Goal: Ask a question: Seek information or help from site administrators or community

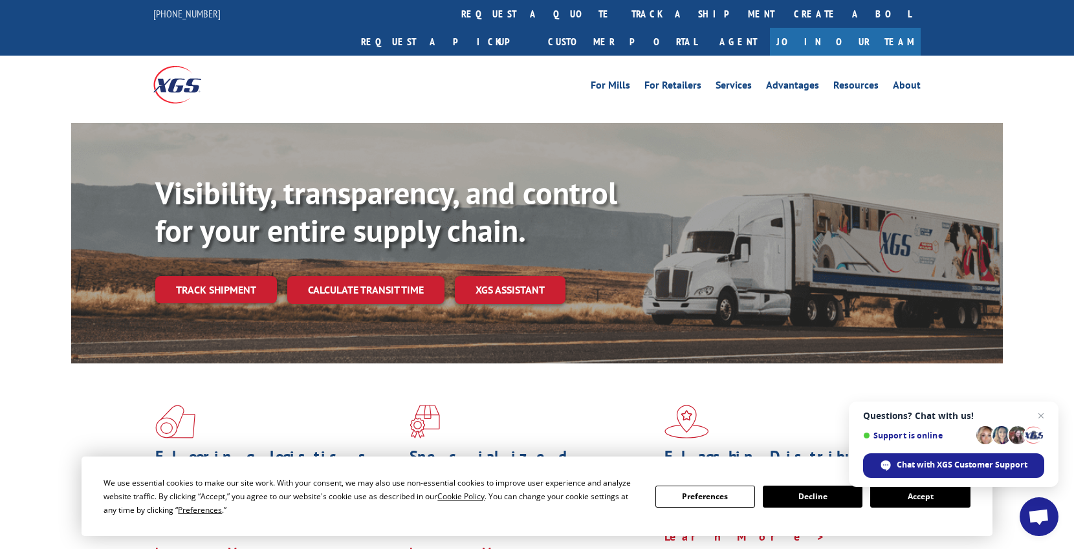
click at [922, 497] on button "Accept" at bounding box center [920, 497] width 100 height 22
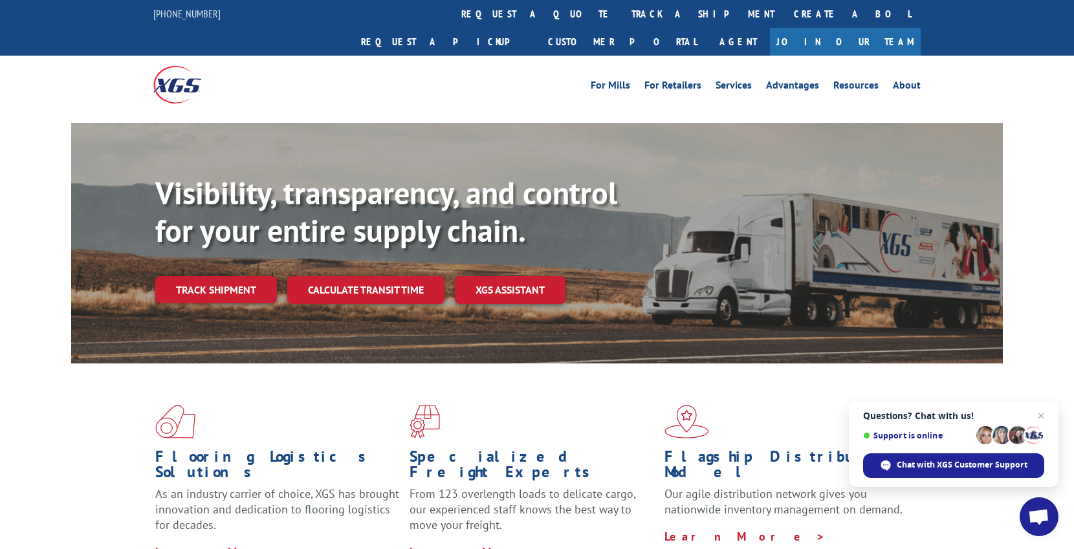
click at [1039, 514] on span "Open chat" at bounding box center [1038, 518] width 21 height 18
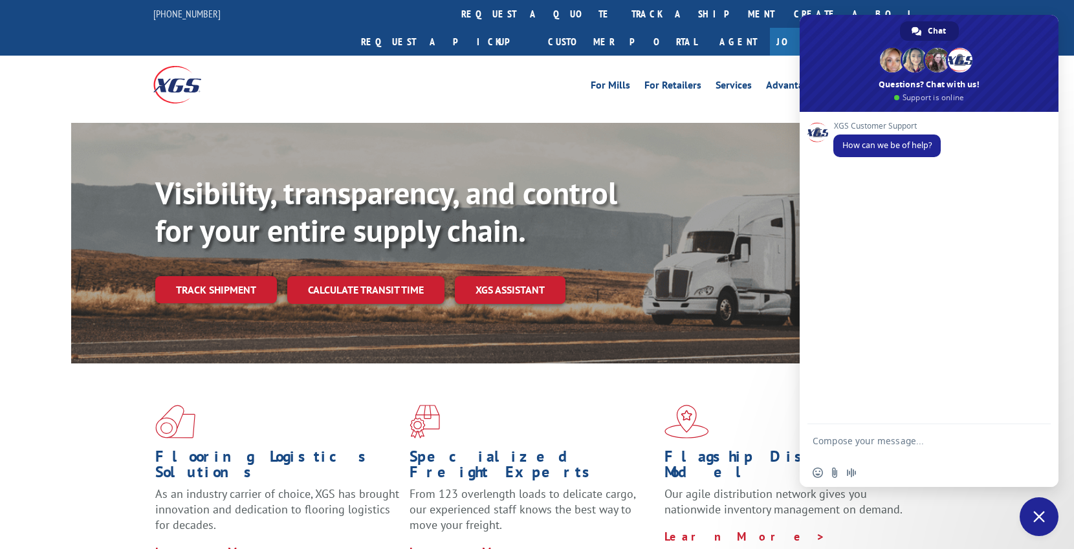
click at [896, 442] on textarea "Compose your message..." at bounding box center [914, 446] width 204 height 23
type textarea "h"
type textarea "Hi ... I need my ETA"
click at [909, 446] on textarea "Compose your message..." at bounding box center [914, 443] width 204 height 12
paste textarea "16928401"
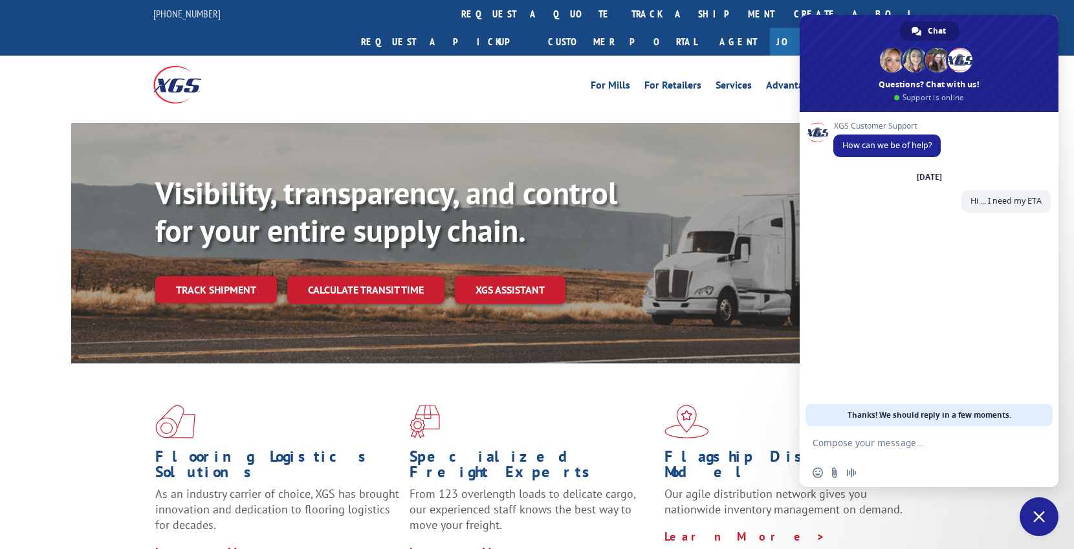
type textarea "16928401"
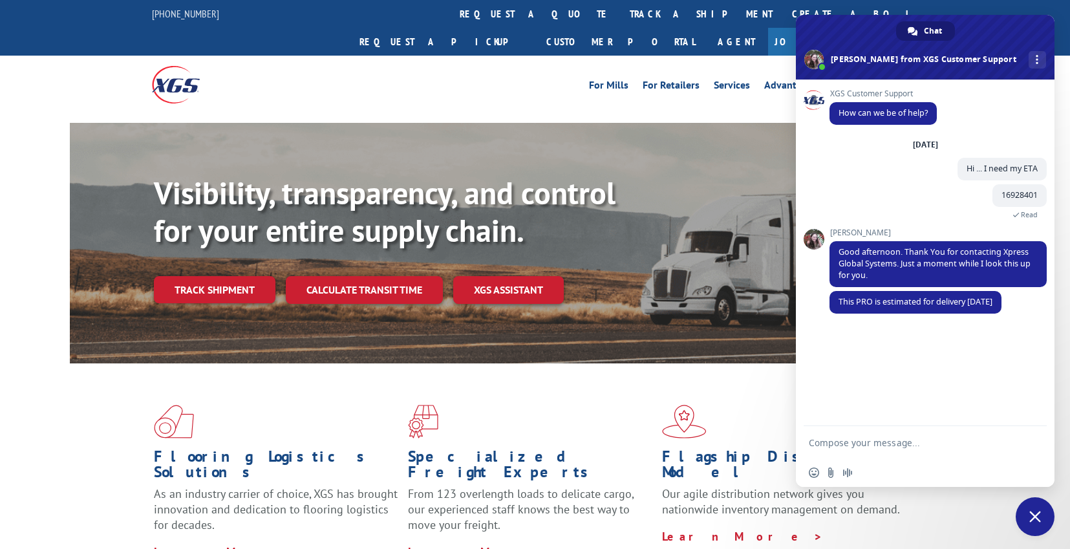
click at [937, 440] on textarea "Compose your message..." at bounding box center [911, 443] width 204 height 12
type textarea "PERFECT"
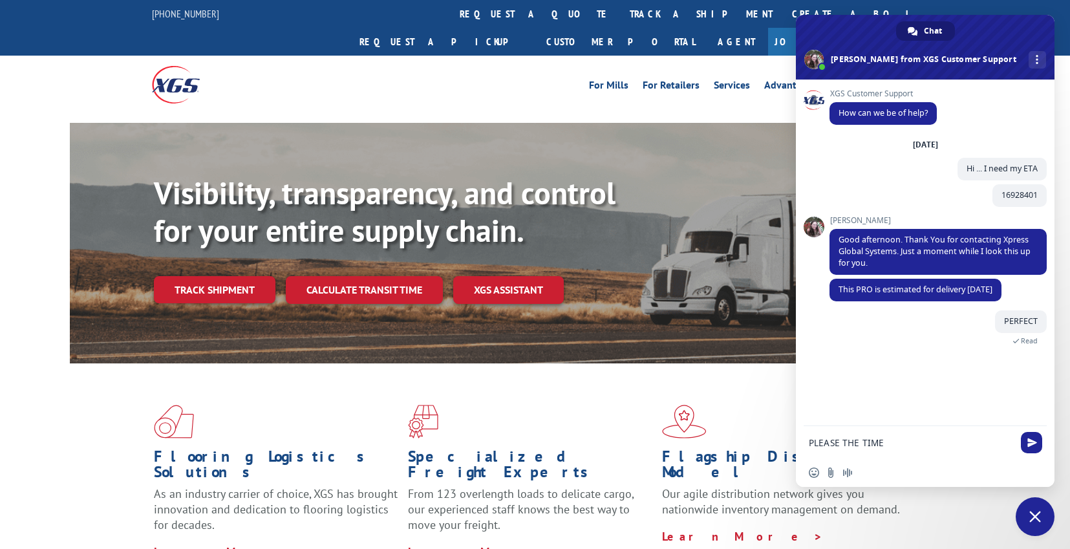
type textarea "PLEASE THE TIME"
type textarea "sorry caps"
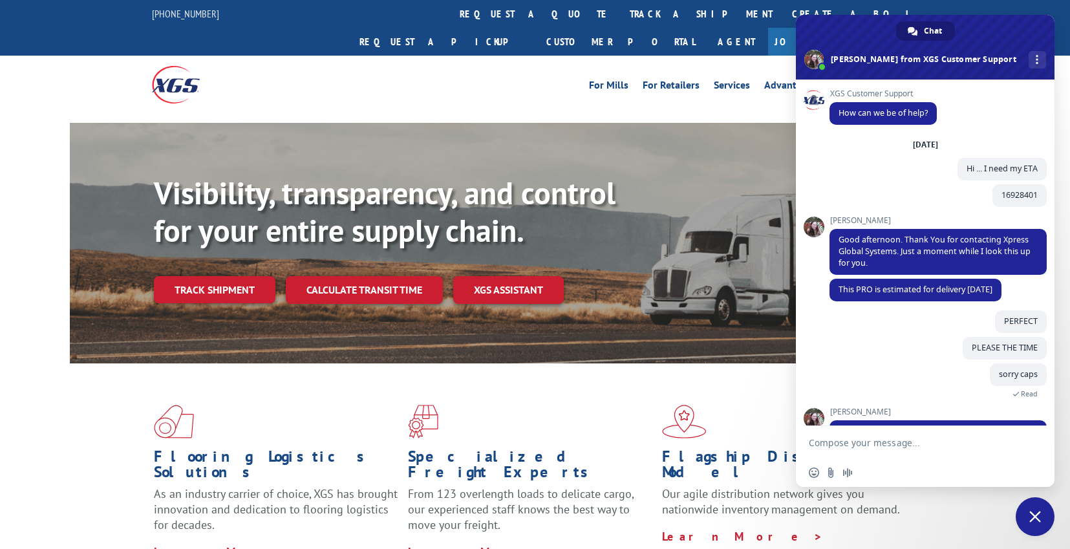
scroll to position [55, 0]
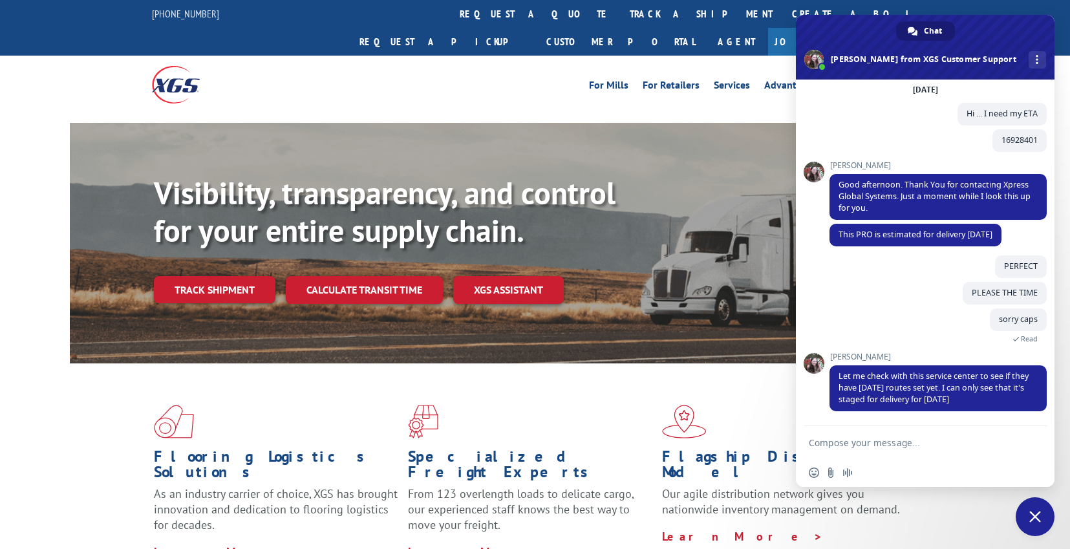
click at [911, 446] on textarea "Compose your message..." at bounding box center [911, 443] width 204 height 12
type textarea "thanks"
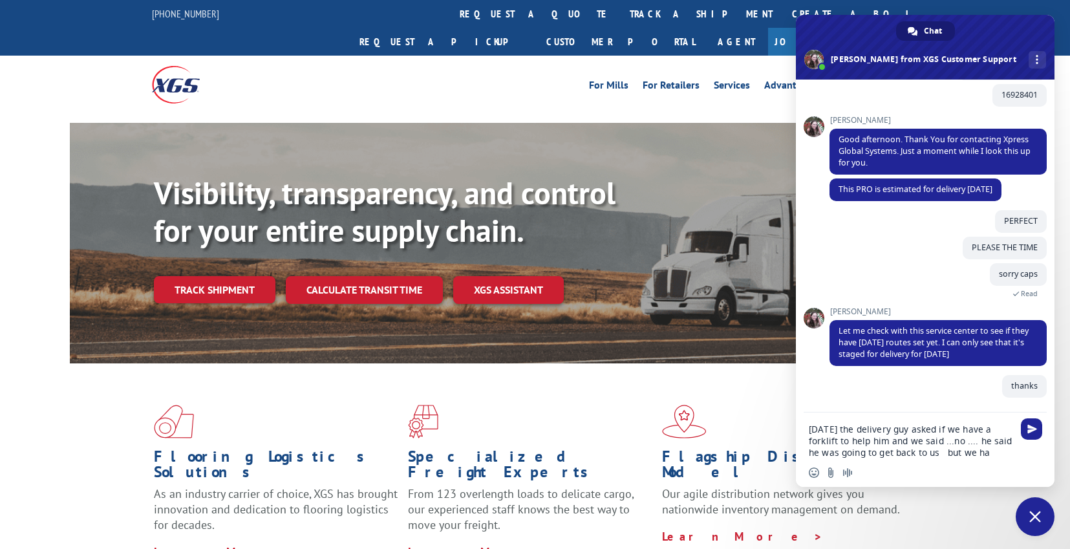
scroll to position [102, 0]
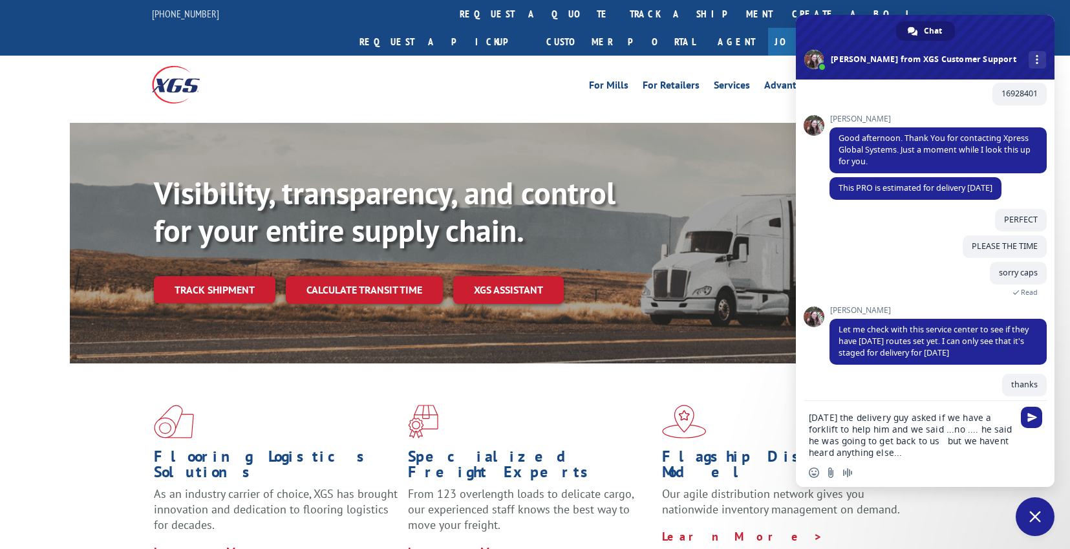
type textarea "[DATE] the delivery guy asked if we have a forklift to help him and we said ...…"
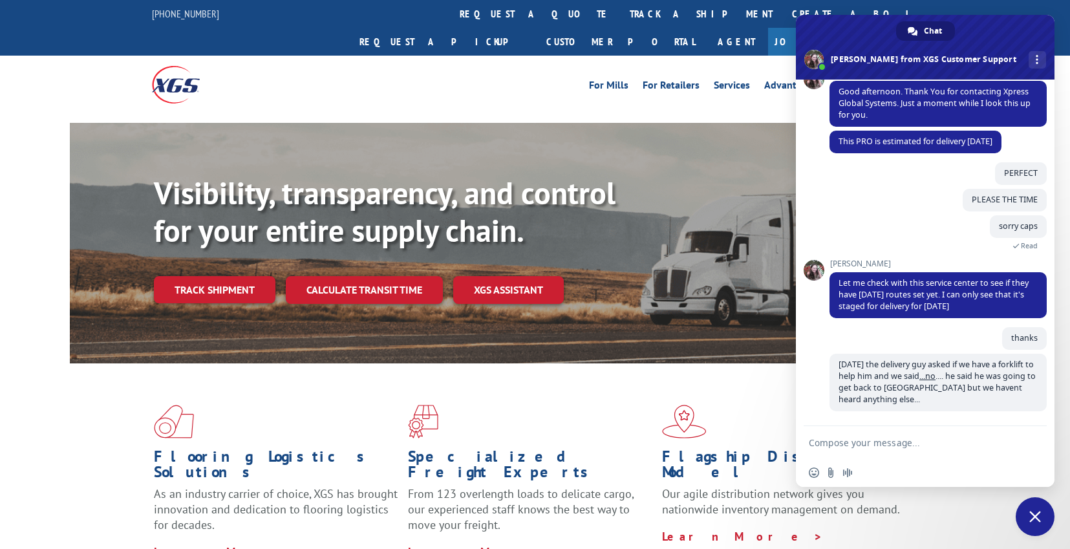
scroll to position [148, 0]
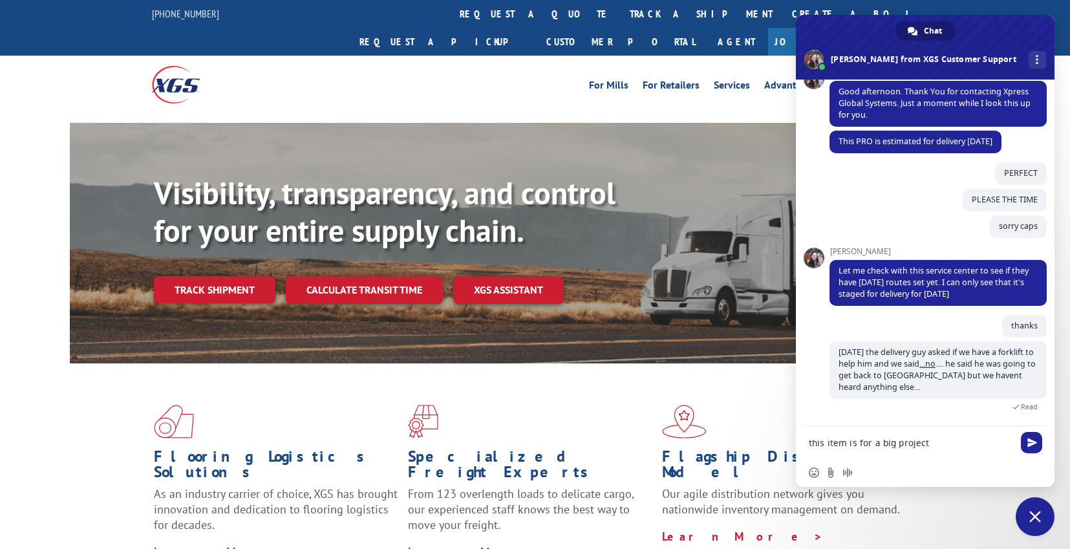
type textarea "this item is for a big project"
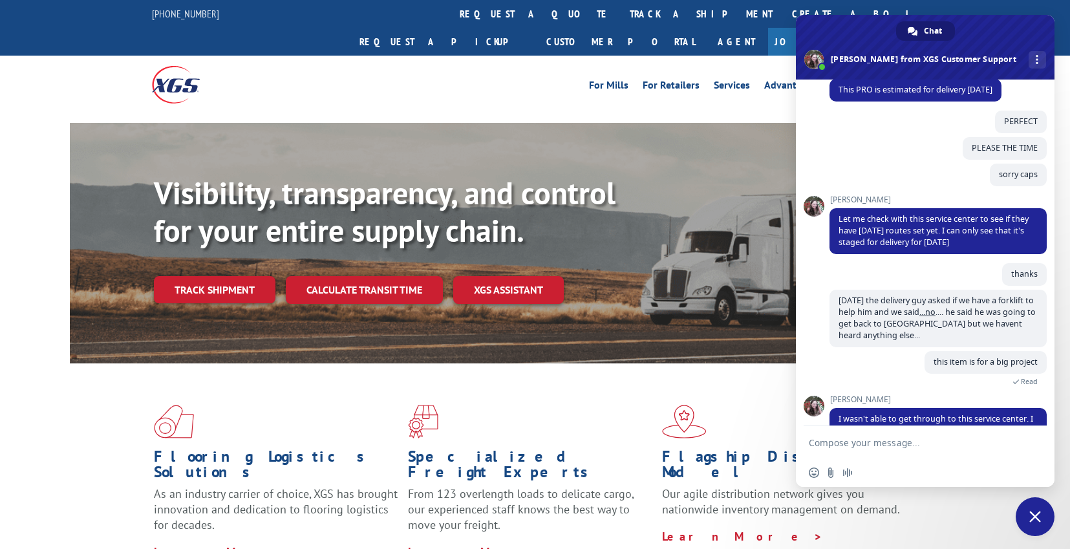
scroll to position [254, 0]
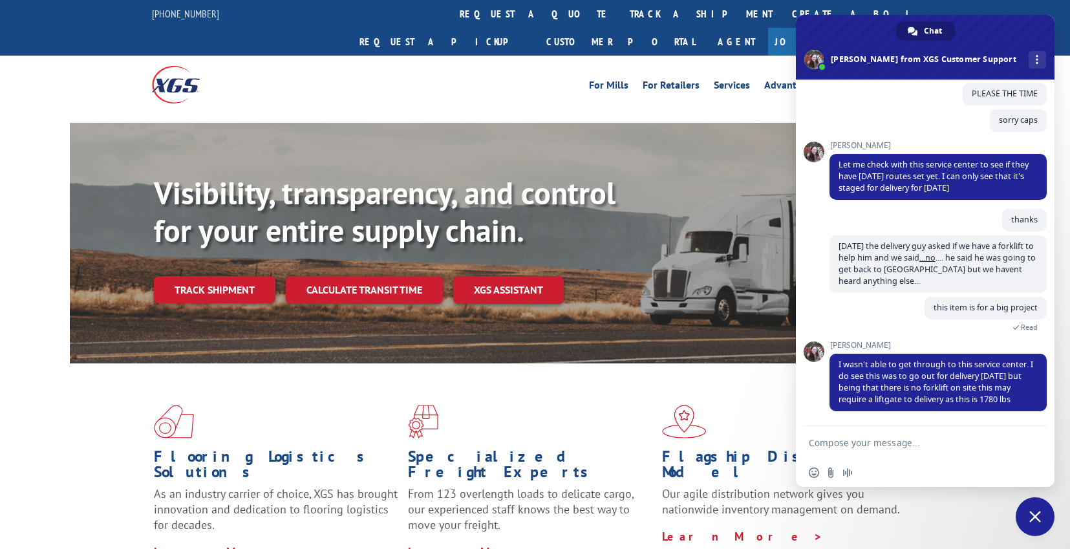
click at [911, 440] on textarea "Compose your message..." at bounding box center [911, 443] width 204 height 12
type textarea "i"
type textarea "I understand .... so whats the ETA now >"
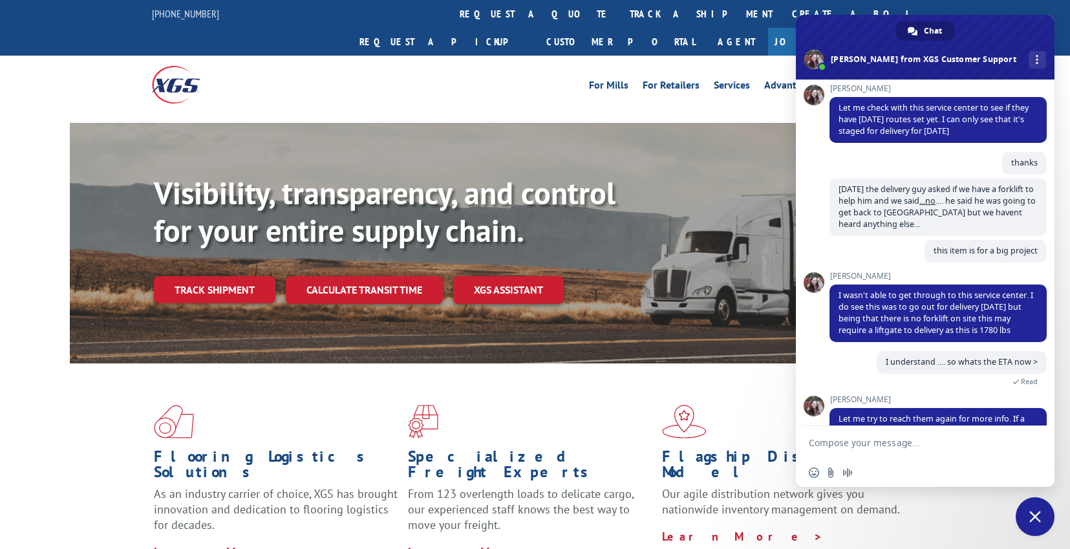
scroll to position [354, 0]
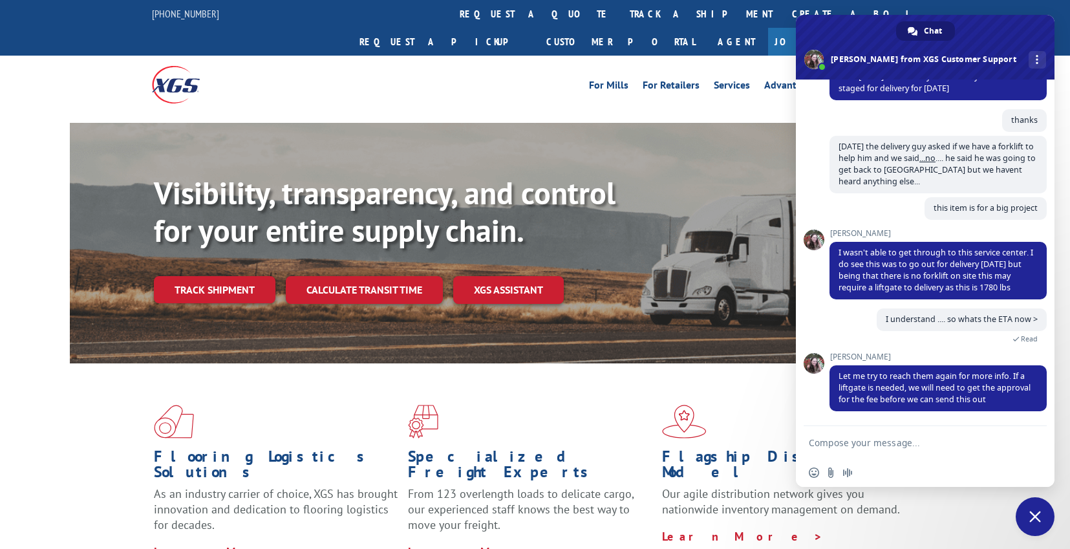
click at [983, 442] on textarea "Compose your message..." at bounding box center [911, 443] width 204 height 12
type textarea "ok thanks I will wait"
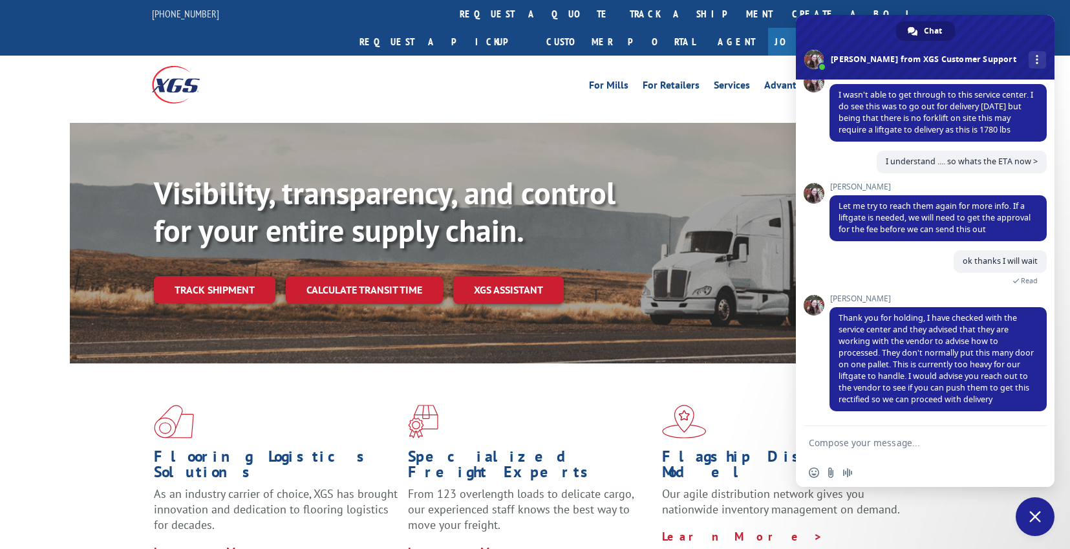
scroll to position [512, 0]
click at [945, 436] on form at bounding box center [911, 443] width 204 height 35
click at [909, 437] on form at bounding box center [911, 443] width 204 height 35
click at [904, 443] on textarea "Compose your message..." at bounding box center [911, 443] width 204 height 12
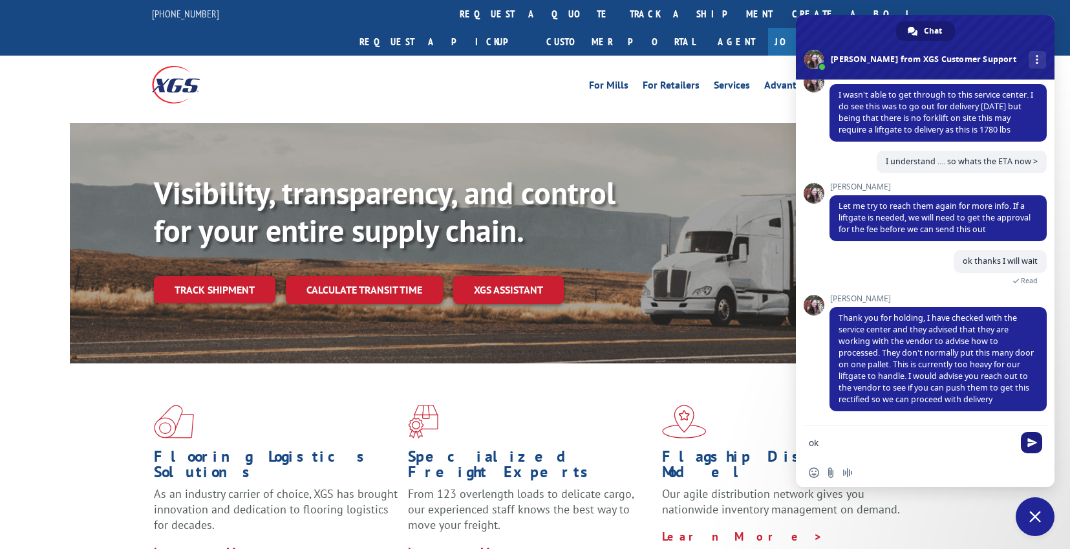
type textarea "ok"
click at [1028, 435] on span "Send" at bounding box center [1031, 442] width 21 height 21
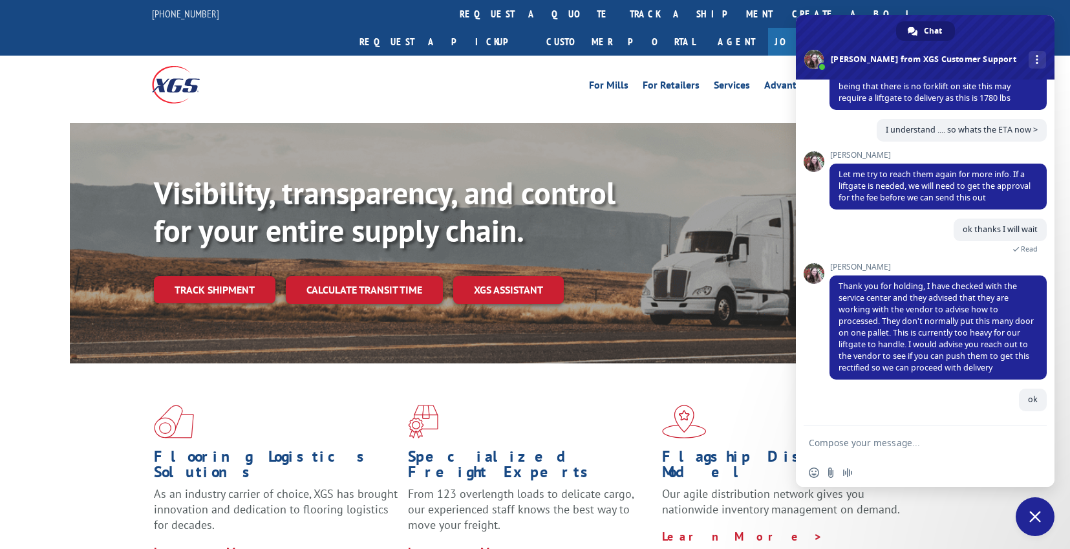
scroll to position [543, 0]
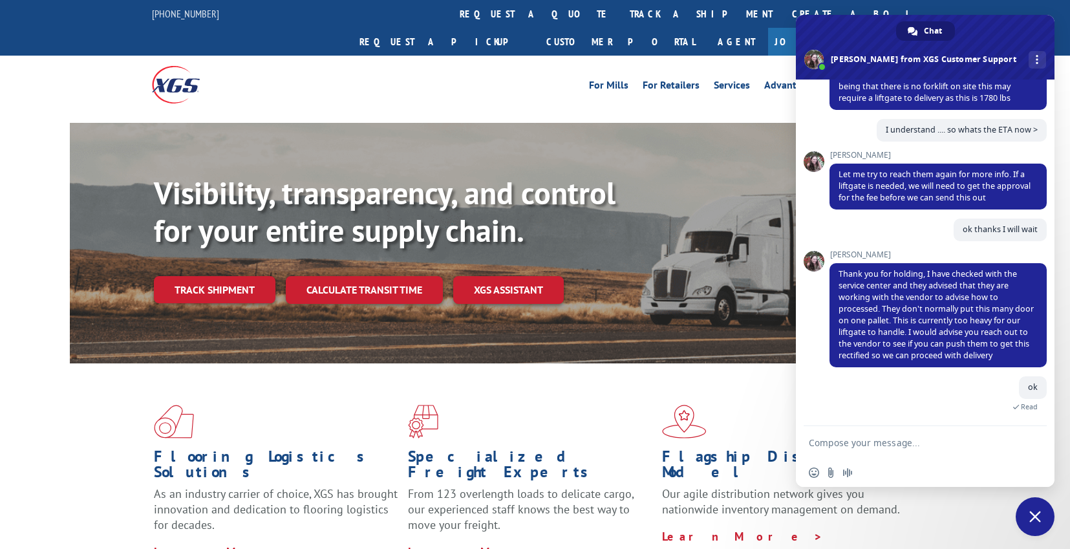
click at [1041, 517] on span "Close chat" at bounding box center [1036, 517] width 12 height 12
